Goal: Task Accomplishment & Management: Complete application form

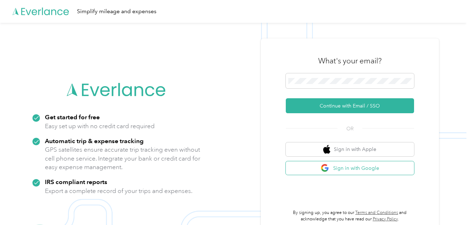
click at [306, 104] on button "Continue with Email / SSO" at bounding box center [349, 105] width 128 height 15
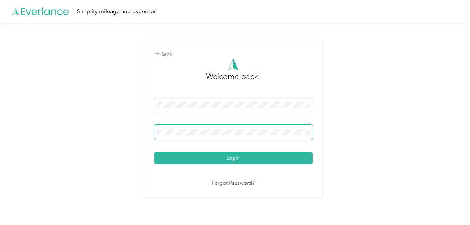
click at [154, 152] on button "Login" at bounding box center [233, 158] width 158 height 12
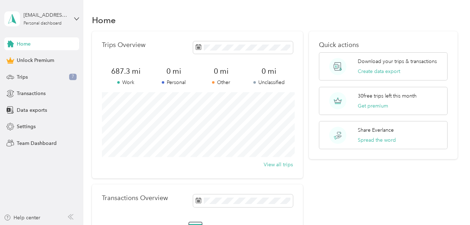
click at [162, 43] on div "Trips Overview" at bounding box center [197, 47] width 190 height 12
click at [174, 21] on div "Home" at bounding box center [274, 19] width 365 height 15
click at [26, 77] on span "Trips" at bounding box center [22, 76] width 11 height 7
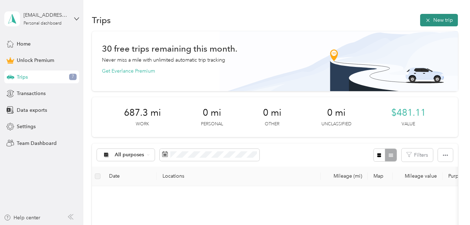
click at [437, 19] on button "New trip" at bounding box center [439, 20] width 38 height 12
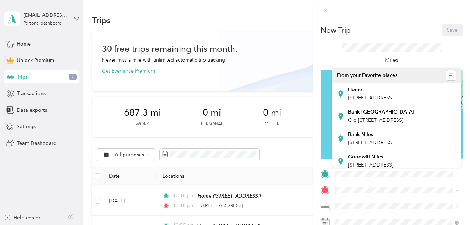
click at [355, 96] on span "[STREET_ADDRESS]" at bounding box center [370, 98] width 45 height 6
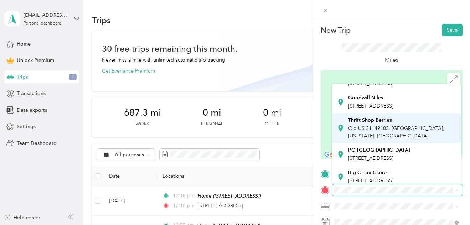
scroll to position [49, 0]
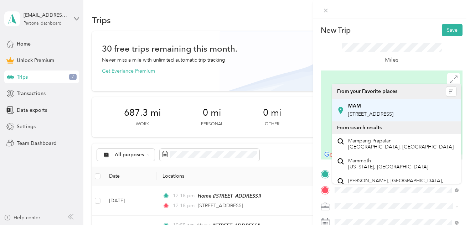
click at [354, 106] on strong "MAM" at bounding box center [354, 106] width 13 height 6
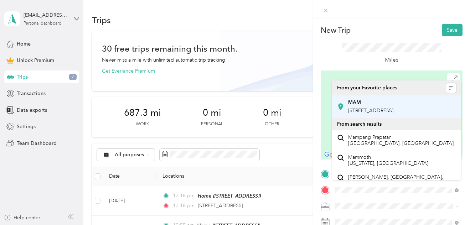
click at [354, 106] on div "MAM [STREET_ADDRESS]" at bounding box center [370, 106] width 45 height 15
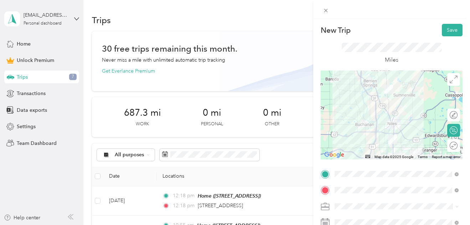
click at [328, 187] on icon at bounding box center [325, 209] width 8 height 2
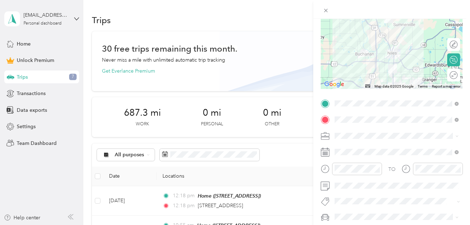
scroll to position [71, 0]
click at [455, 135] on icon at bounding box center [456, 135] width 3 height 3
click at [327, 137] on icon at bounding box center [324, 135] width 9 height 9
click at [170, 85] on div "New Trip Save This trip cannot be edited because it is either under review, app…" at bounding box center [235, 112] width 470 height 225
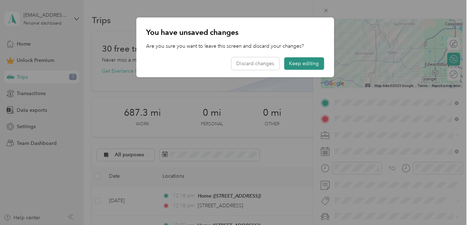
drag, startPoint x: 309, startPoint y: 63, endPoint x: 305, endPoint y: 65, distance: 4.2
click at [309, 63] on button "Keep editing" at bounding box center [304, 63] width 40 height 12
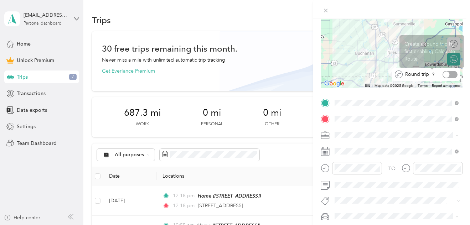
click at [450, 74] on div at bounding box center [449, 74] width 15 height 7
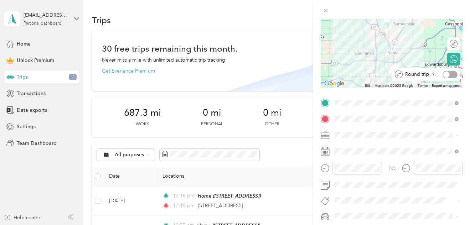
click at [446, 75] on div at bounding box center [446, 74] width 6 height 6
click at [457, 74] on div "Round trip" at bounding box center [426, 74] width 68 height 13
drag, startPoint x: 452, startPoint y: 74, endPoint x: 452, endPoint y: 81, distance: 7.1
click at [452, 74] on div at bounding box center [449, 74] width 15 height 7
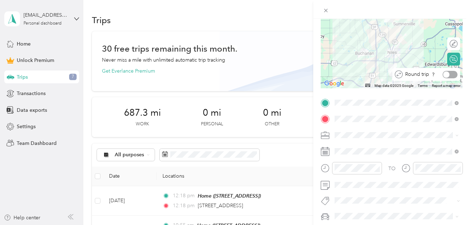
click at [452, 74] on div at bounding box center [449, 74] width 15 height 7
click at [452, 74] on div at bounding box center [452, 74] width 10 height 7
click at [452, 74] on div at bounding box center [449, 74] width 15 height 7
click at [443, 74] on div at bounding box center [446, 74] width 6 height 6
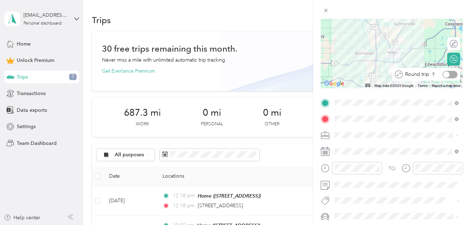
click at [437, 75] on div "Round trip" at bounding box center [429, 74] width 55 height 7
click at [449, 74] on div at bounding box center [449, 74] width 15 height 7
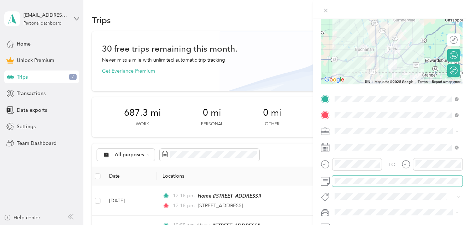
scroll to position [47, 0]
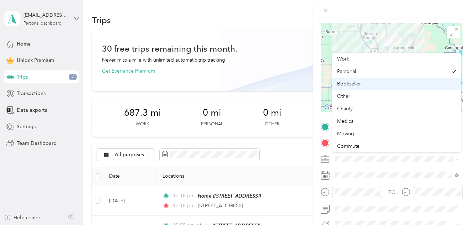
click at [348, 83] on span "Bookseller" at bounding box center [349, 84] width 24 height 6
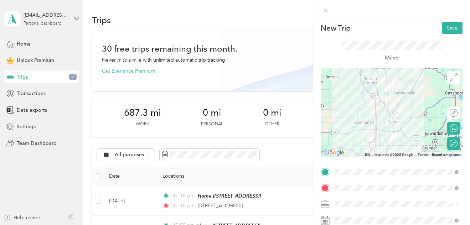
scroll to position [0, 0]
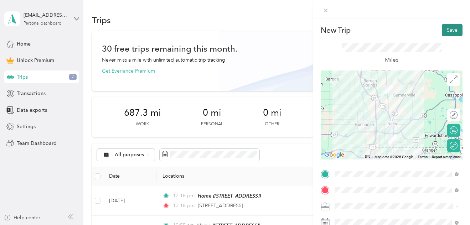
click at [451, 27] on button "Save" at bounding box center [451, 30] width 21 height 12
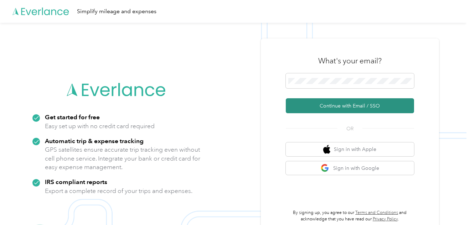
click at [316, 108] on button "Continue with Email / SSO" at bounding box center [349, 105] width 128 height 15
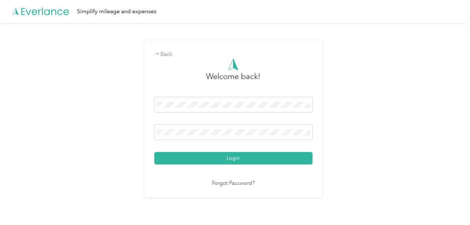
click at [154, 152] on button "Login" at bounding box center [233, 158] width 158 height 12
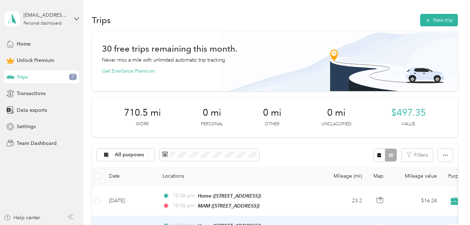
scroll to position [119, 0]
